Goal: Navigation & Orientation: Find specific page/section

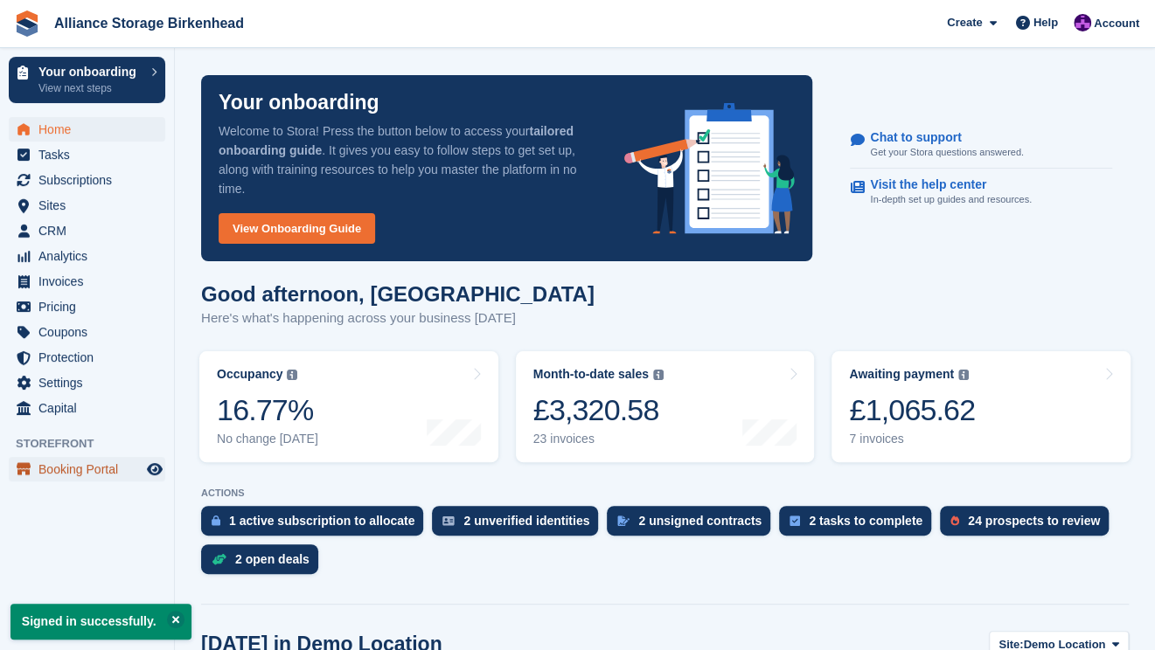
click at [86, 479] on span "Booking Portal" at bounding box center [90, 469] width 105 height 24
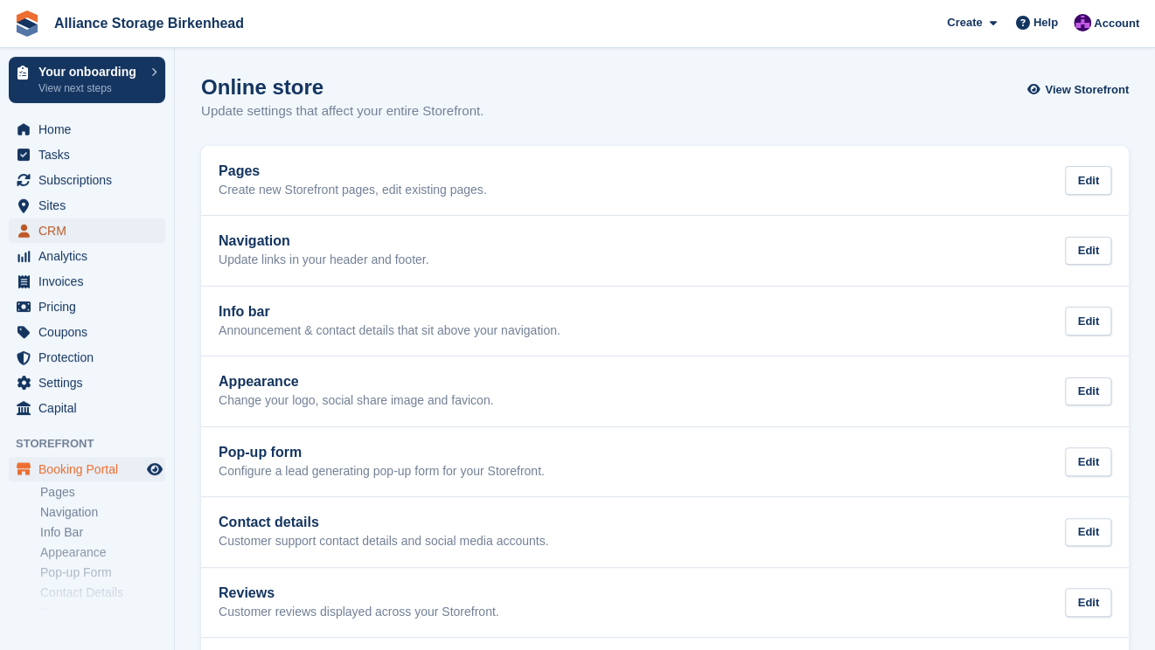
click at [108, 232] on span "CRM" at bounding box center [90, 231] width 105 height 24
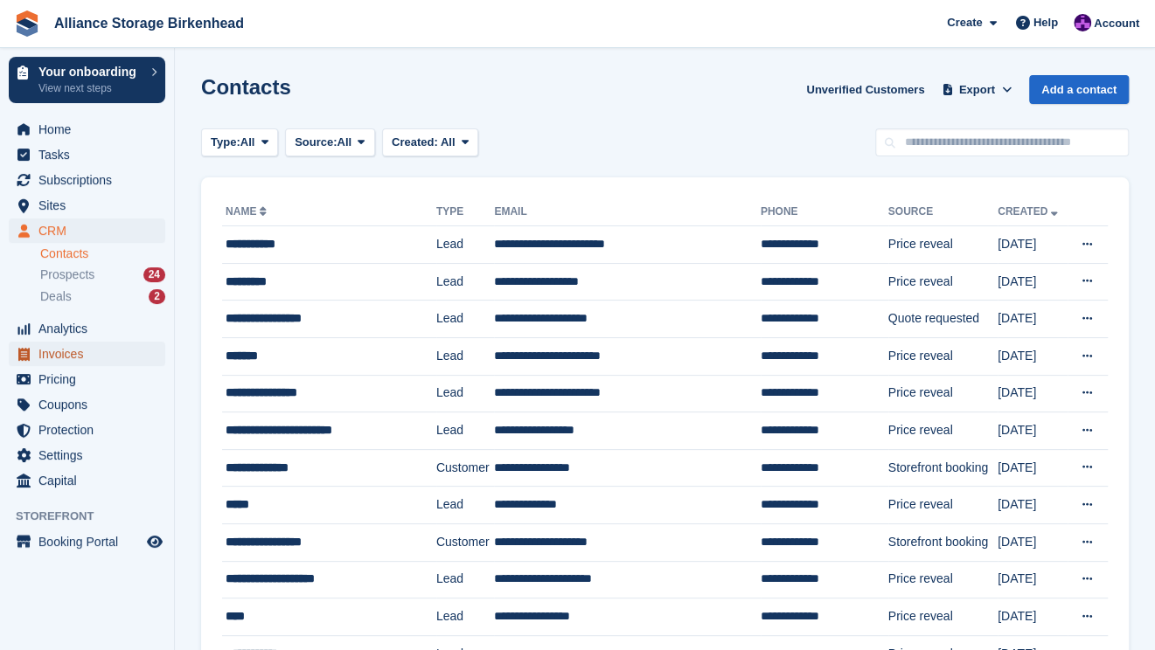
click at [86, 357] on span "Invoices" at bounding box center [90, 354] width 105 height 24
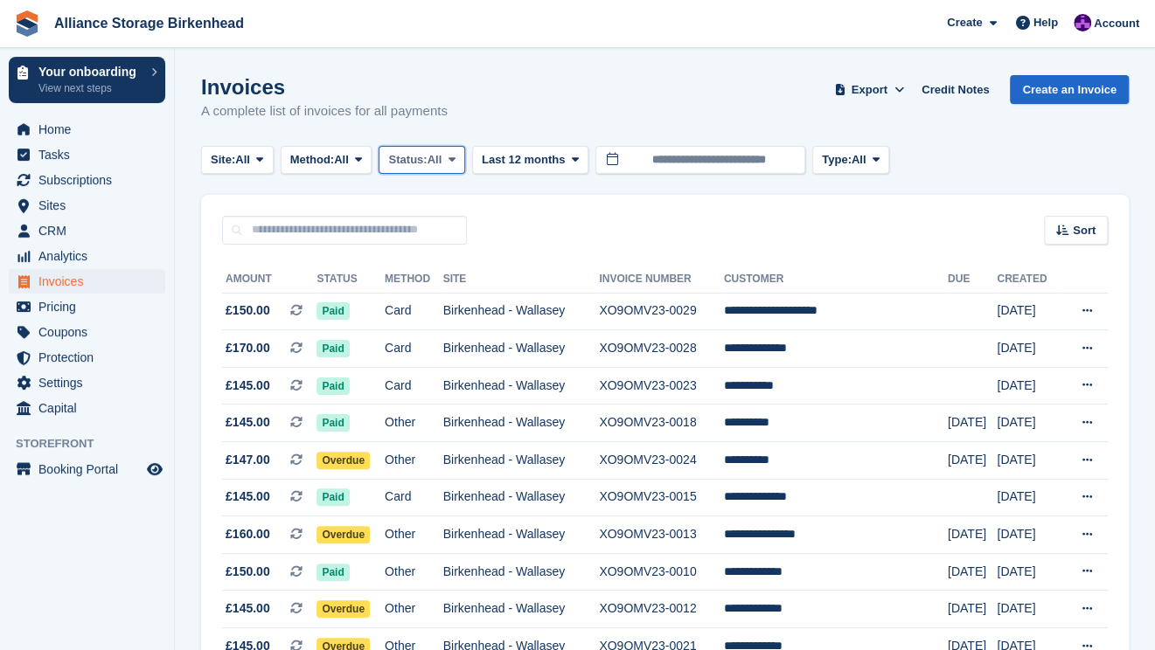
click at [406, 157] on span "Status:" at bounding box center [407, 159] width 38 height 17
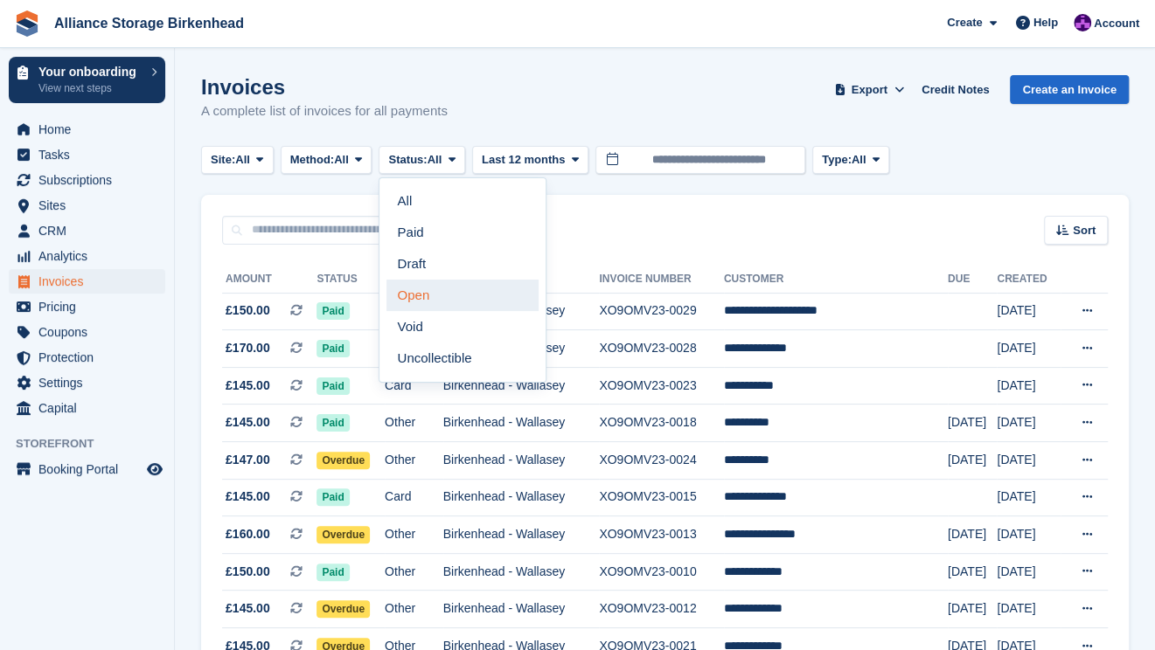
click at [412, 299] on link "Open" at bounding box center [462, 295] width 152 height 31
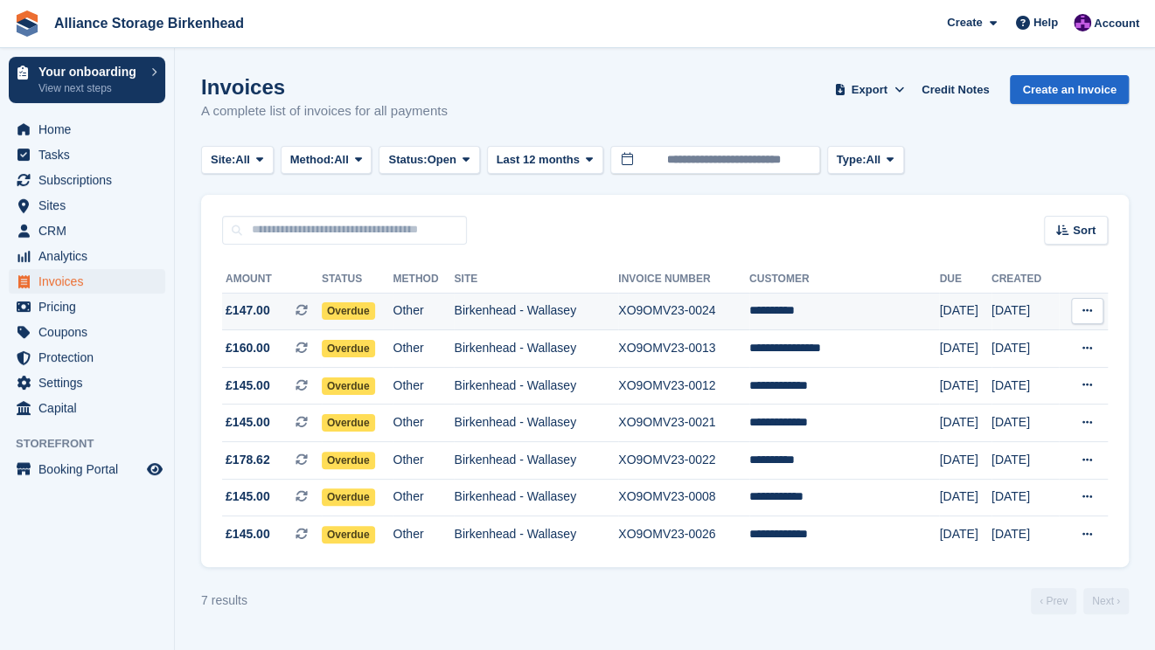
click at [393, 303] on td "Overdue" at bounding box center [358, 312] width 72 height 38
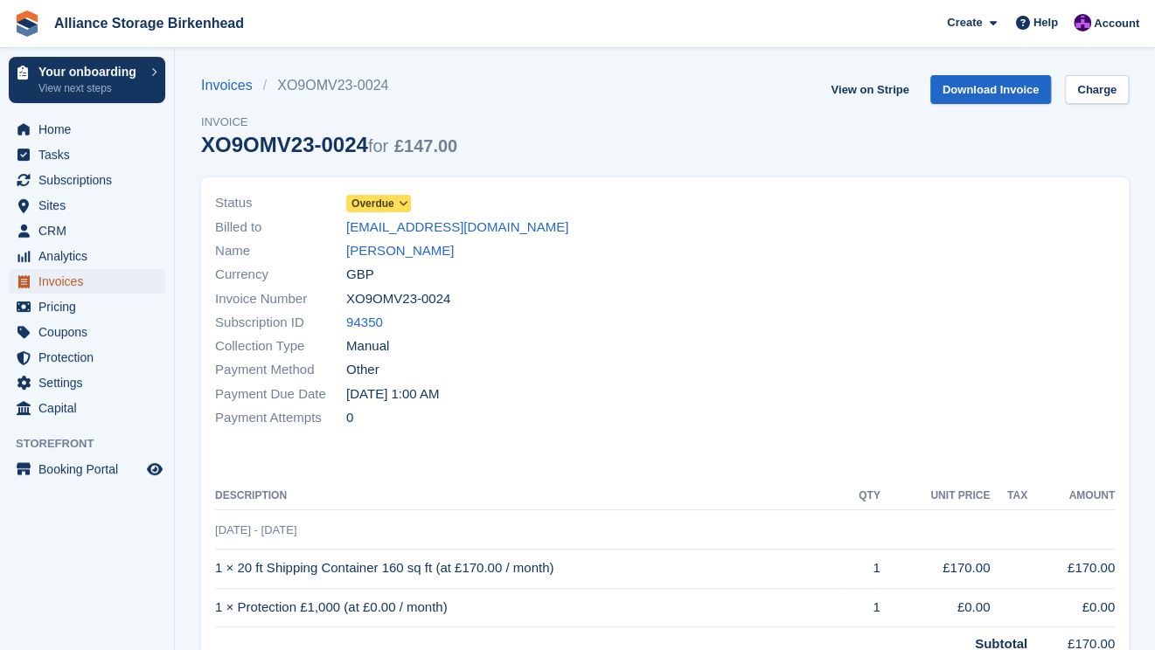
click at [109, 287] on span "Invoices" at bounding box center [90, 281] width 105 height 24
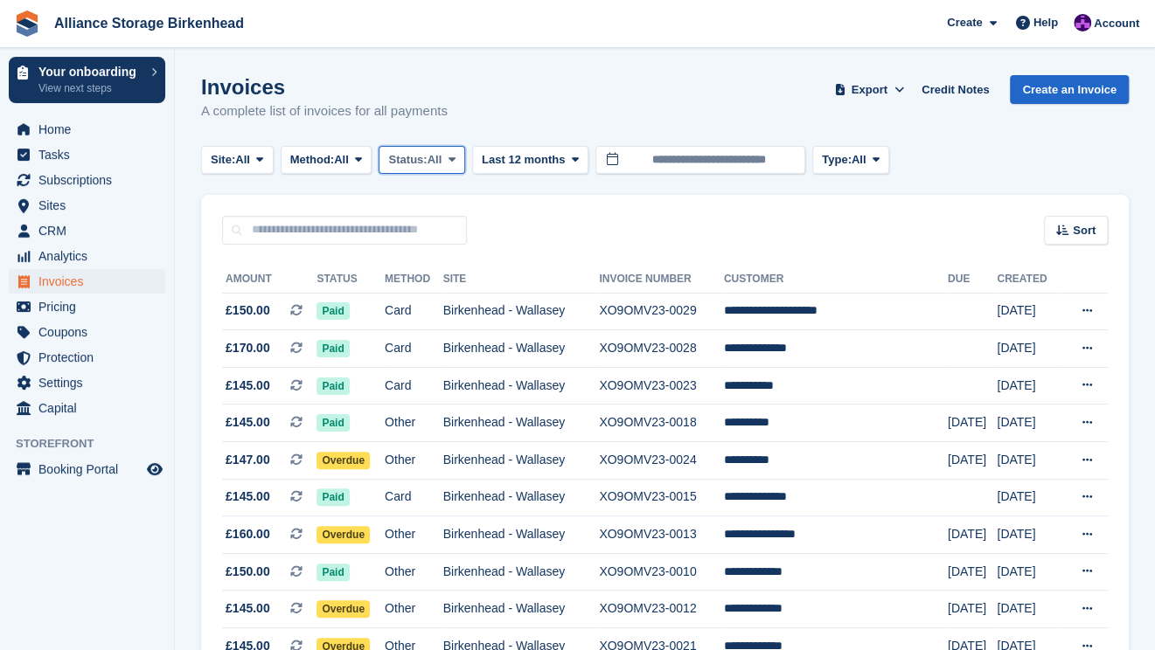
click at [406, 162] on span "Status:" at bounding box center [407, 159] width 38 height 17
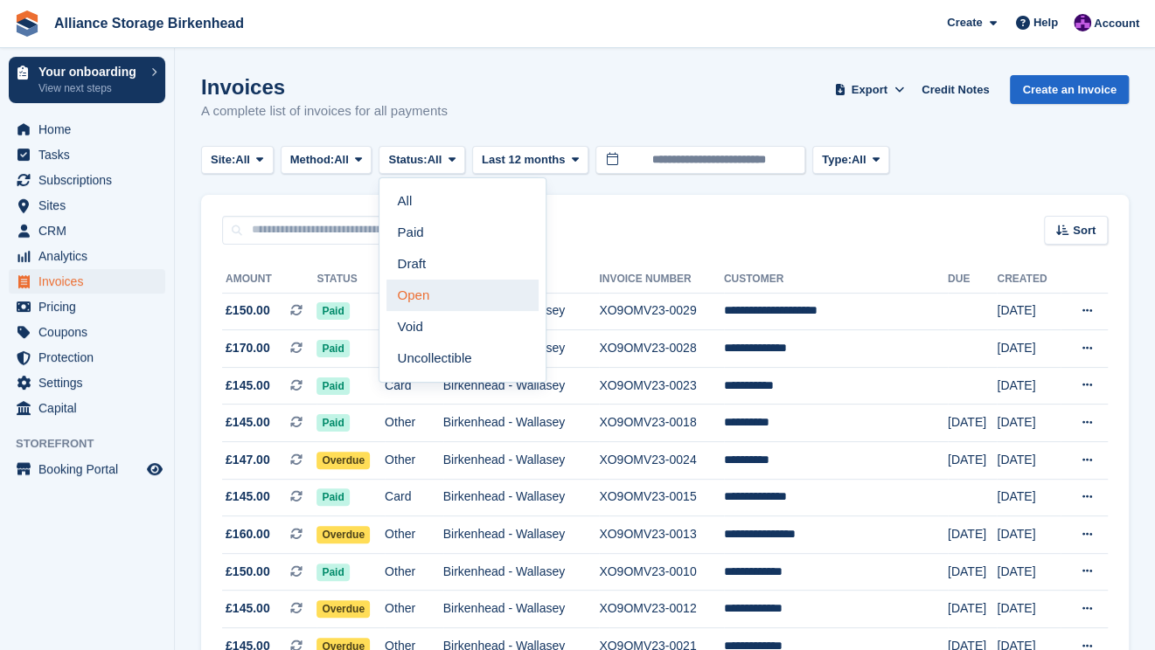
click at [448, 296] on link "Open" at bounding box center [462, 295] width 152 height 31
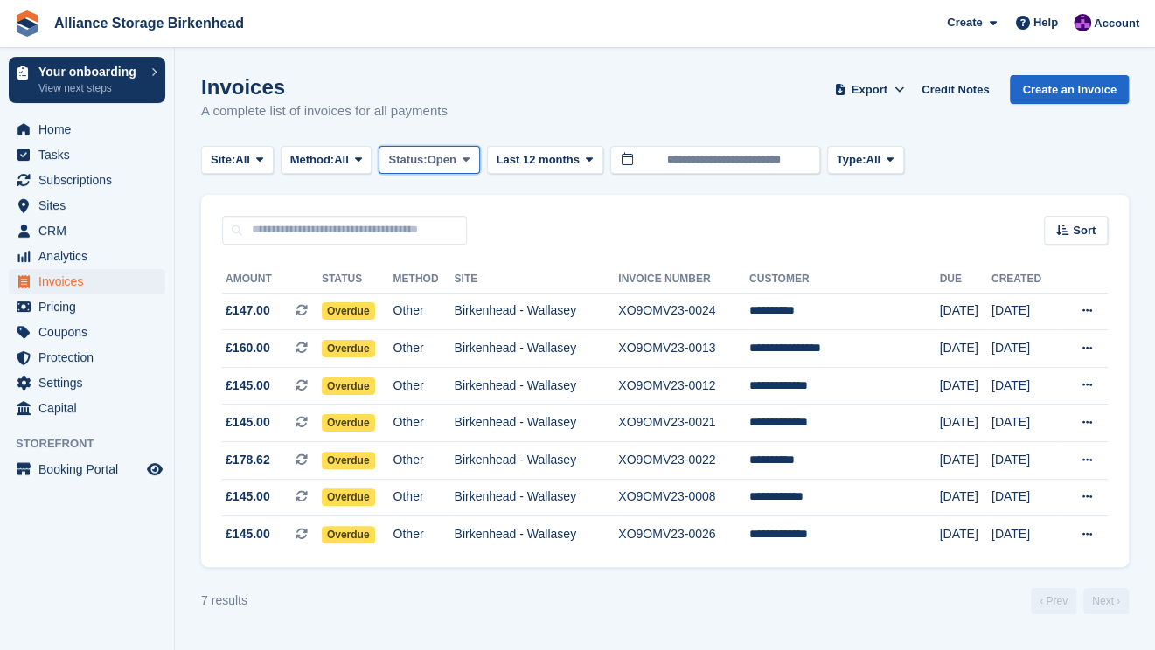
click at [416, 156] on span "Status:" at bounding box center [407, 159] width 38 height 17
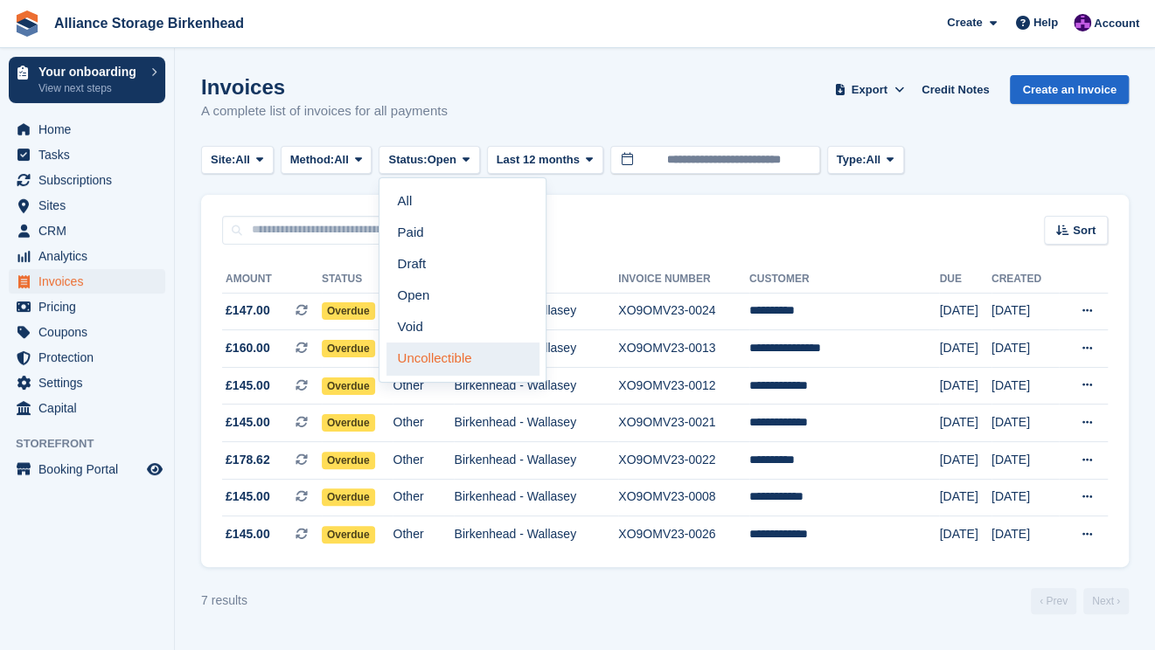
click at [451, 354] on link "Uncollectible" at bounding box center [462, 358] width 152 height 31
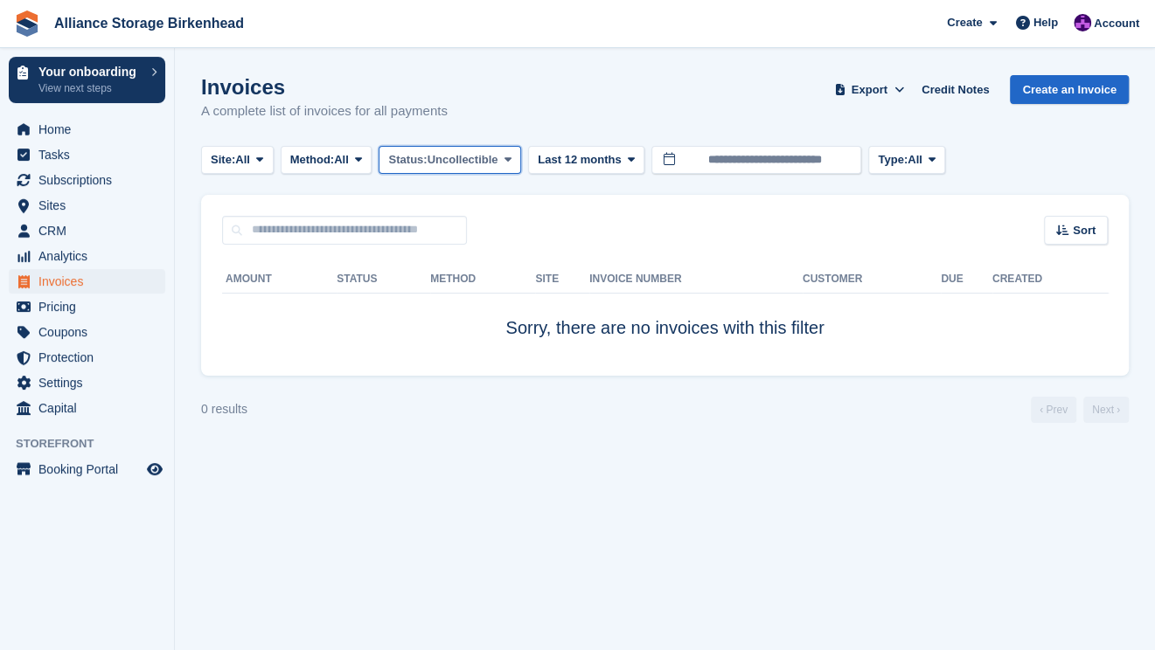
click at [475, 169] on button "Status: Uncollectible" at bounding box center [449, 160] width 142 height 29
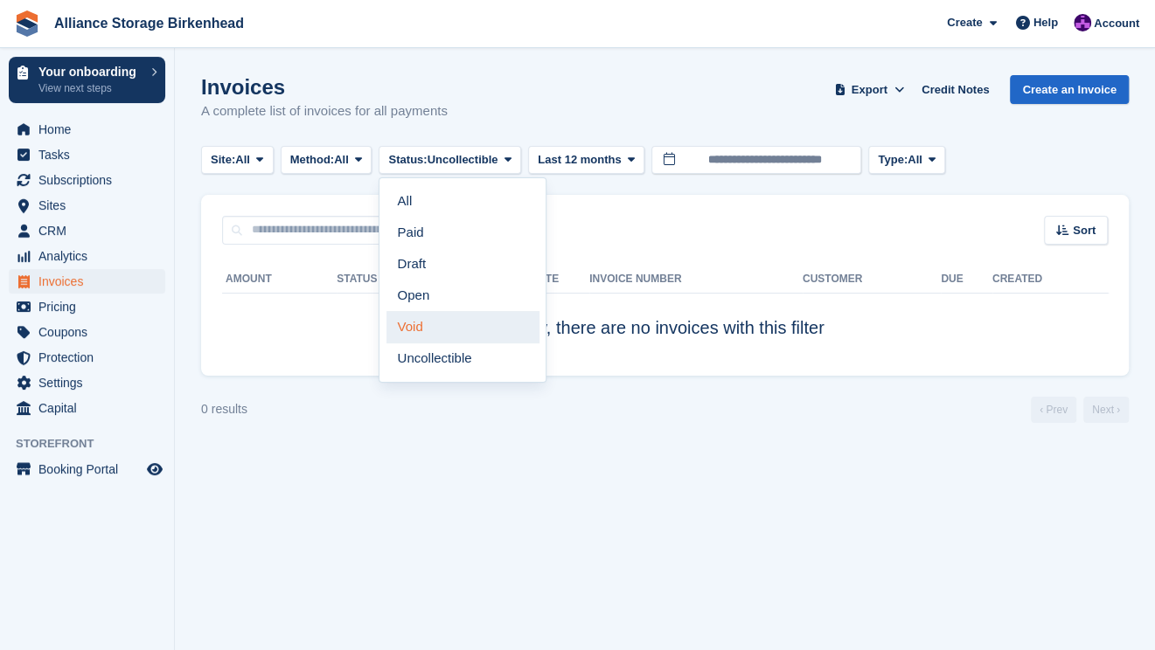
click at [456, 322] on link "Void" at bounding box center [462, 326] width 152 height 31
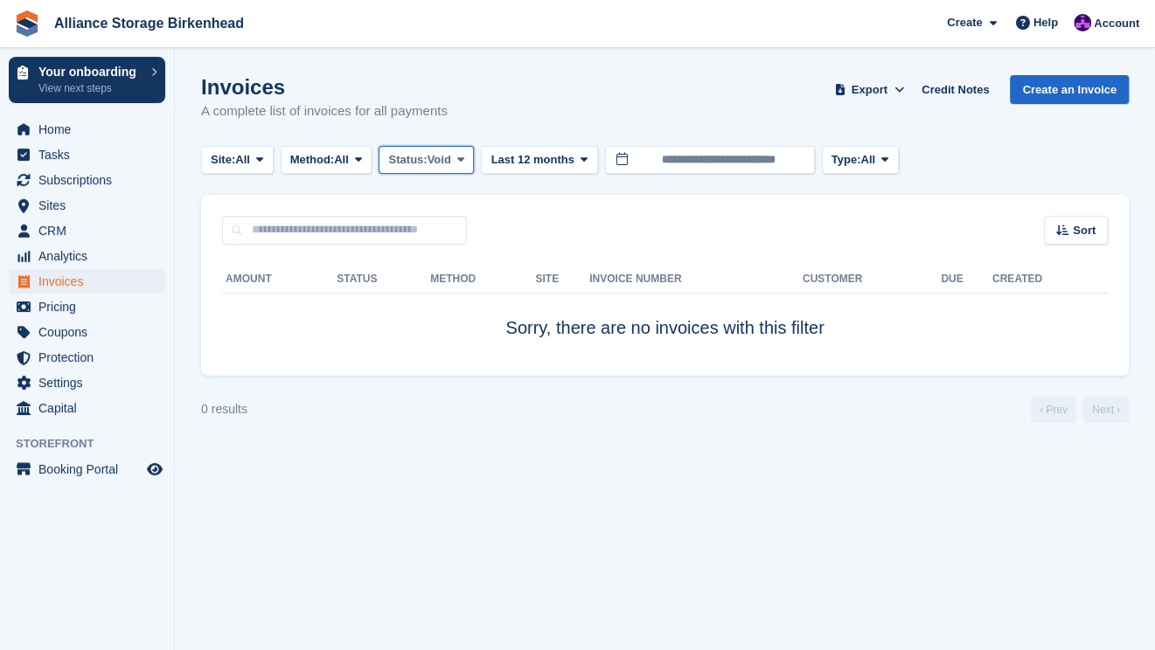
click at [451, 161] on span "Void" at bounding box center [439, 159] width 24 height 17
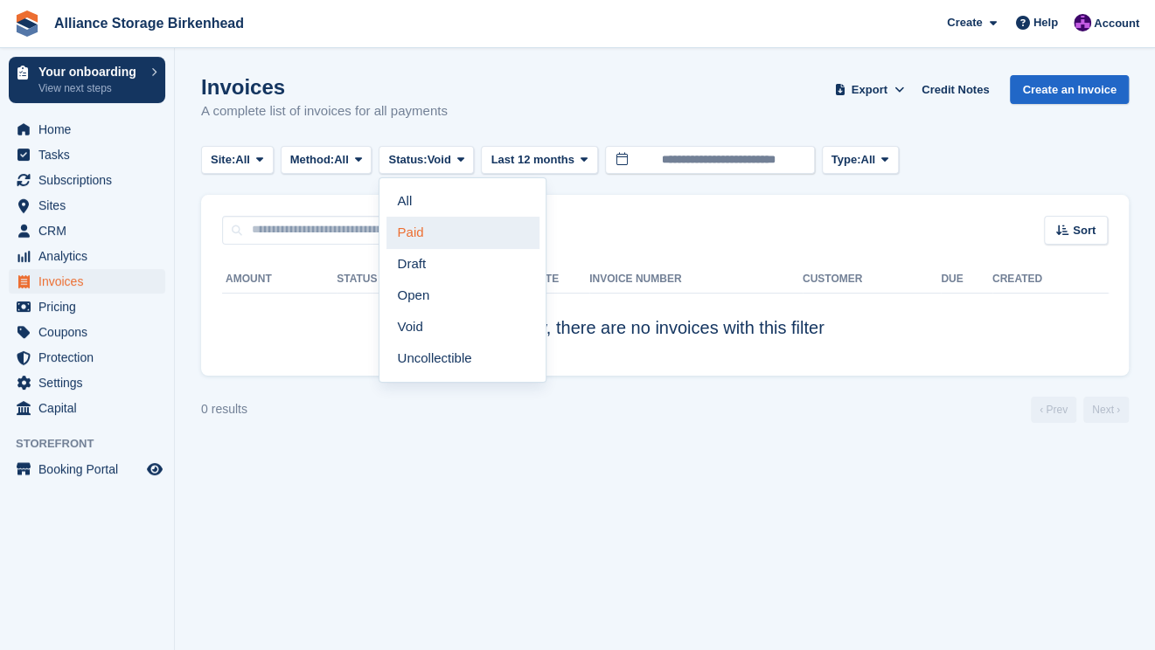
click at [456, 221] on link "Paid" at bounding box center [462, 232] width 152 height 31
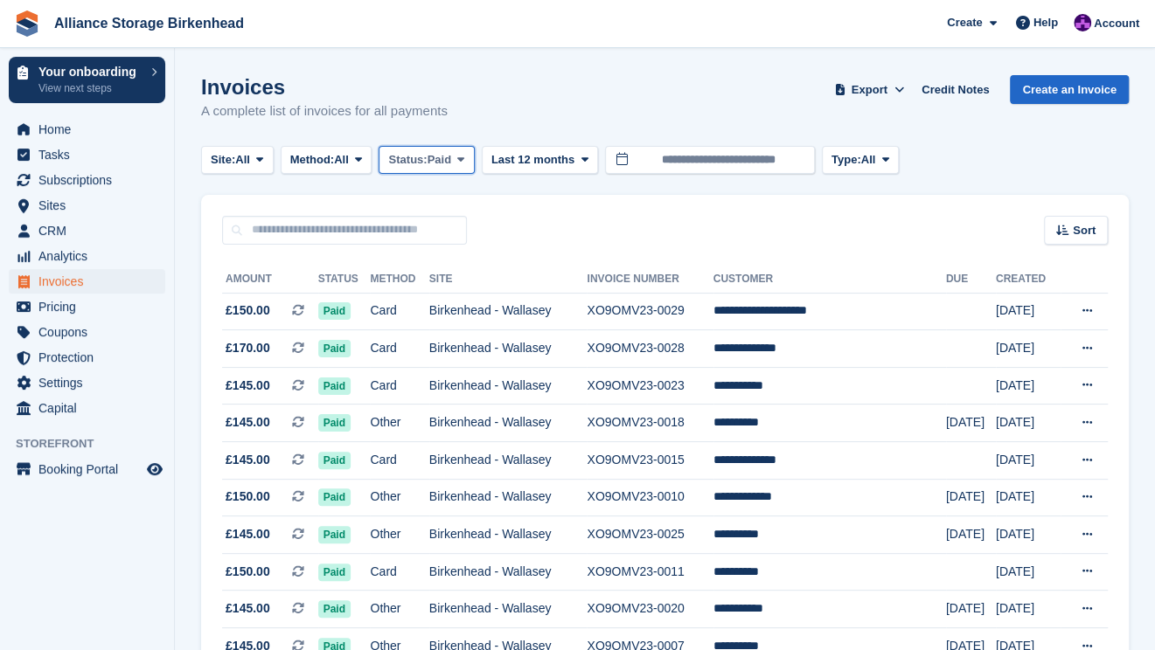
click at [451, 166] on span "Paid" at bounding box center [439, 159] width 24 height 17
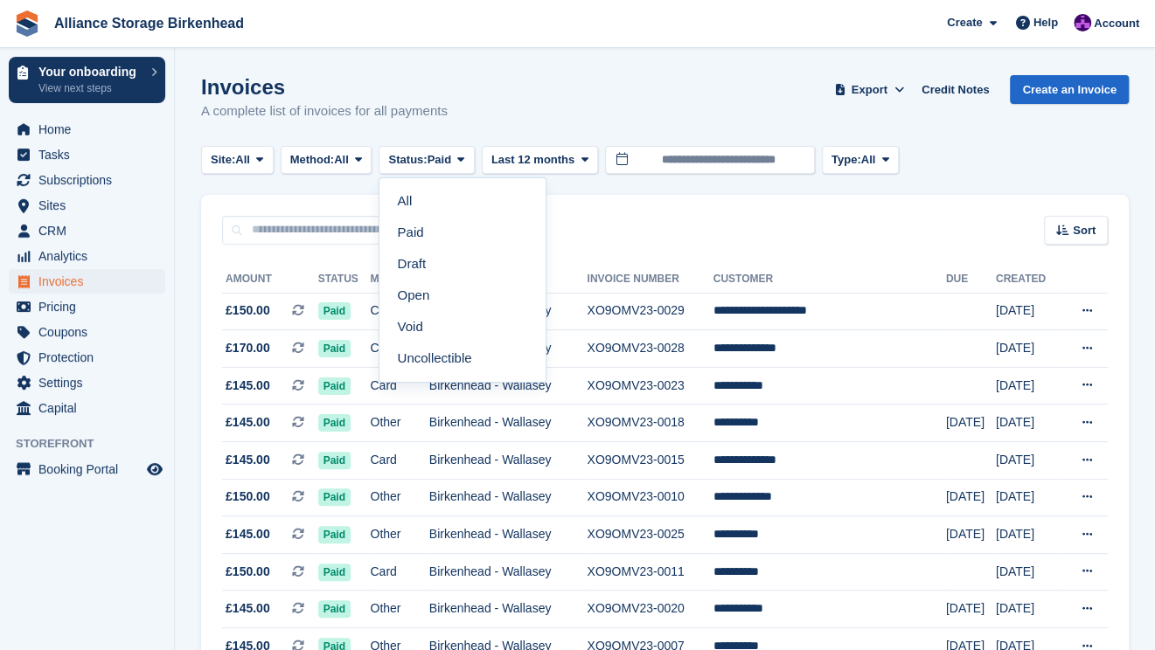
click at [438, 208] on link "All" at bounding box center [462, 200] width 152 height 31
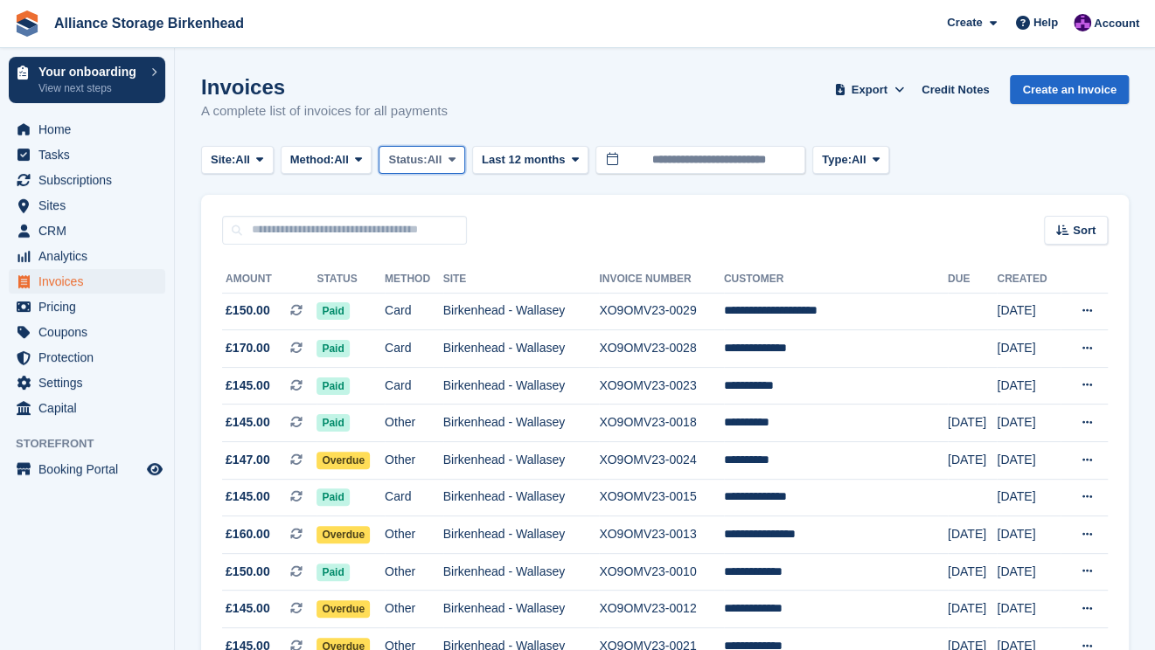
click at [438, 156] on span "All" at bounding box center [434, 159] width 15 height 17
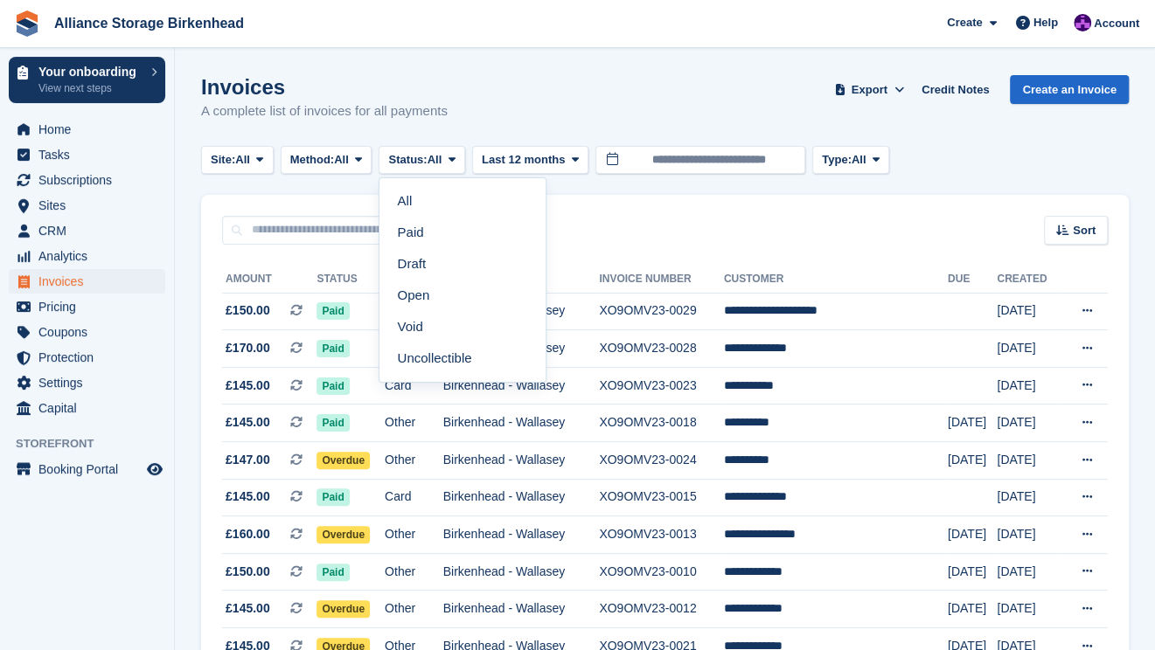
click at [444, 291] on link "Open" at bounding box center [462, 295] width 152 height 31
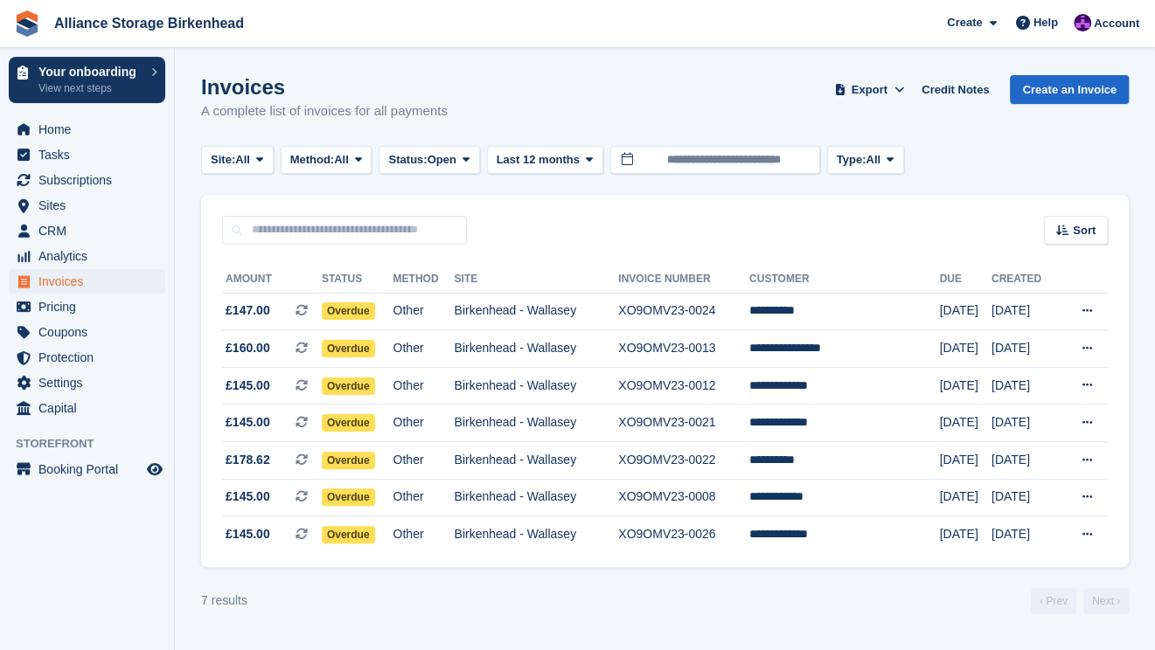
click at [386, 60] on section "Invoices A complete list of invoices for all payments Export Export Invoices Ex…" at bounding box center [665, 325] width 980 height 650
click at [1113, 163] on div "Site: All All Demo Location Birkenhead - Wallasey Method: All All Bank Transfer…" at bounding box center [664, 160] width 927 height 29
click at [87, 150] on span "Tasks" at bounding box center [90, 154] width 105 height 24
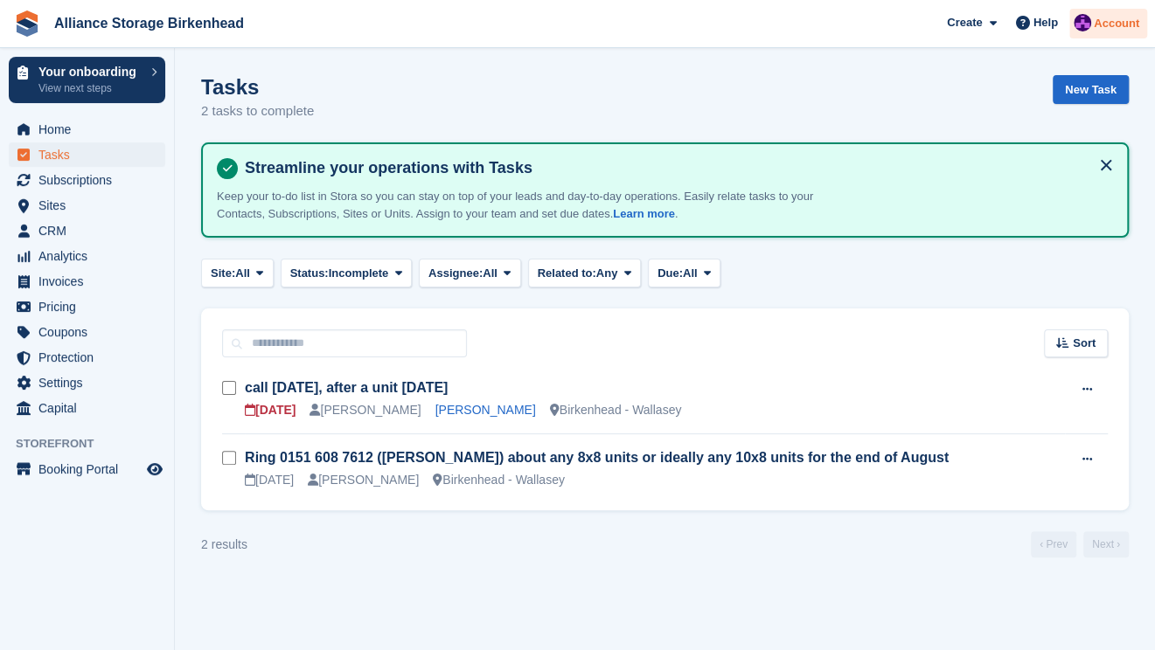
click at [1086, 25] on img at bounding box center [1081, 22] width 17 height 17
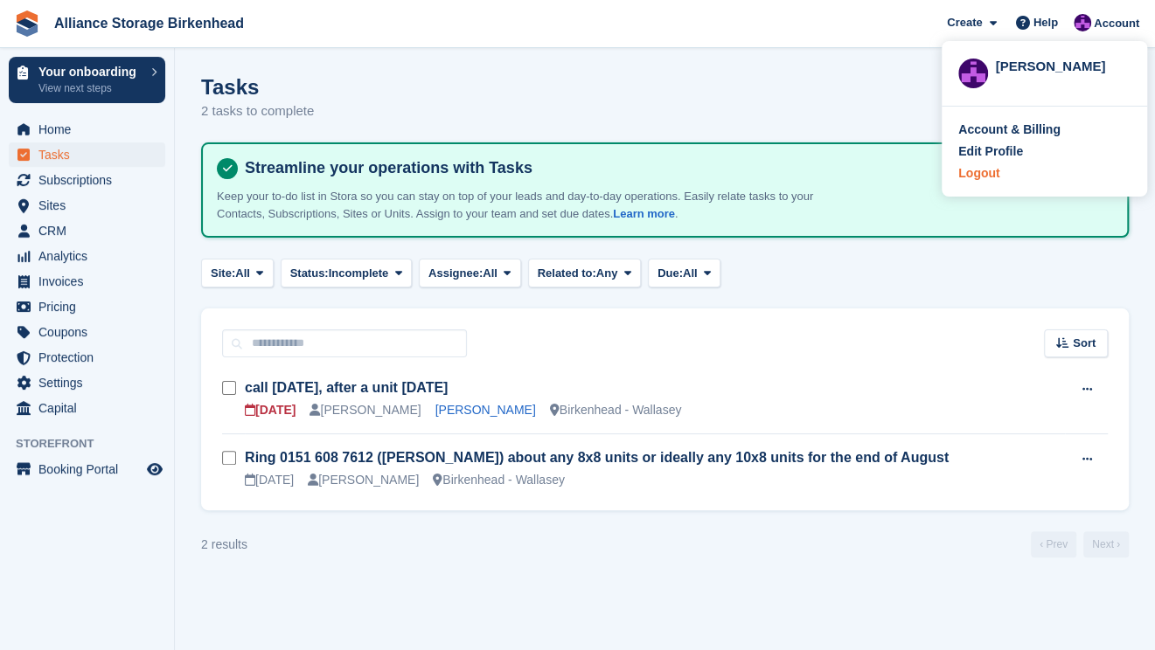
click at [986, 177] on div "Logout" at bounding box center [978, 173] width 41 height 18
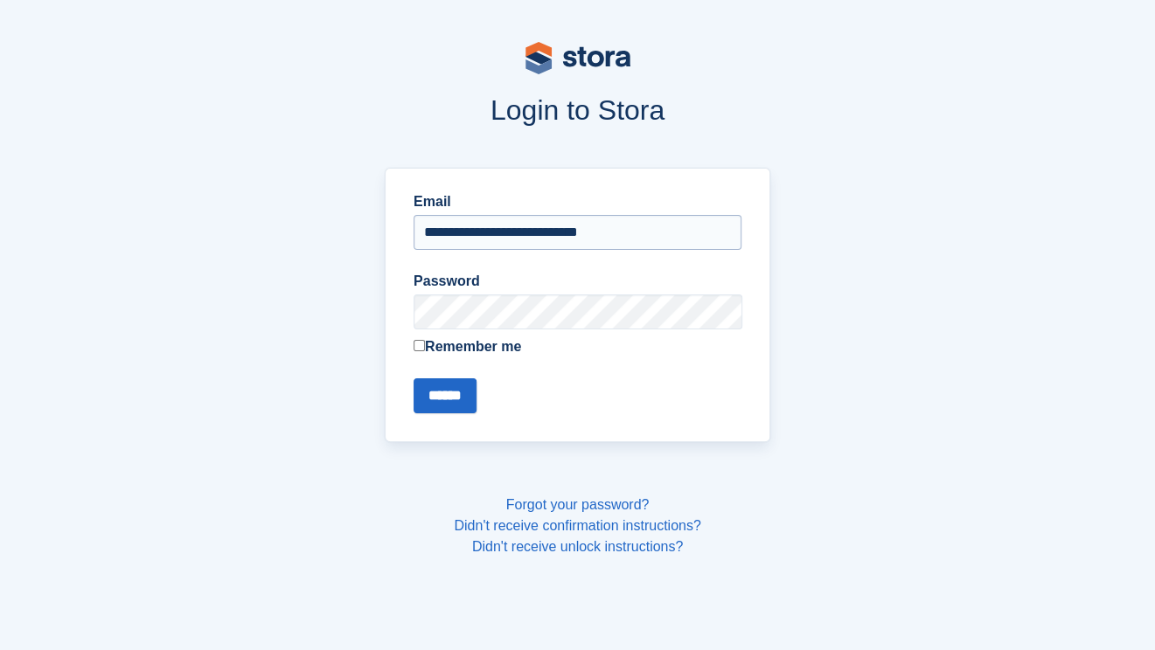
drag, startPoint x: 683, startPoint y: 230, endPoint x: 674, endPoint y: 242, distance: 15.6
click at [683, 230] on input "**********" at bounding box center [577, 232] width 328 height 35
type input "**********"
click at [449, 408] on input "******" at bounding box center [444, 395] width 63 height 35
